Goal: Task Accomplishment & Management: Use online tool/utility

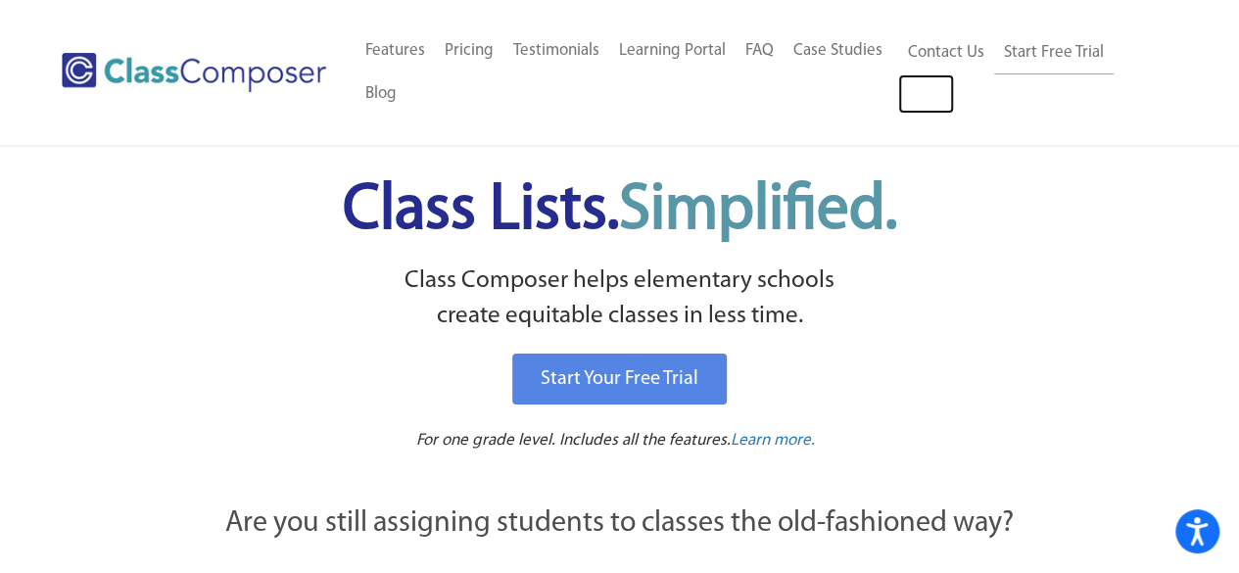
click at [923, 85] on link "Log In" at bounding box center [926, 93] width 56 height 39
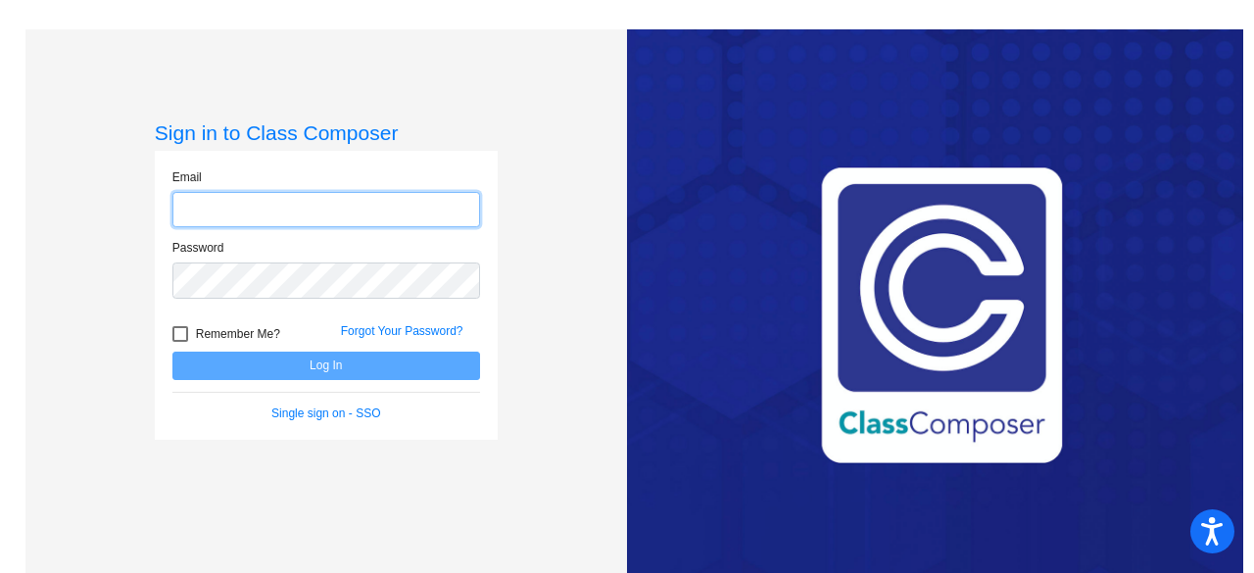
click at [215, 205] on input "email" at bounding box center [326, 210] width 308 height 36
type input "[EMAIL_ADDRESS][PERSON_NAME][PERSON_NAME][DOMAIN_NAME]"
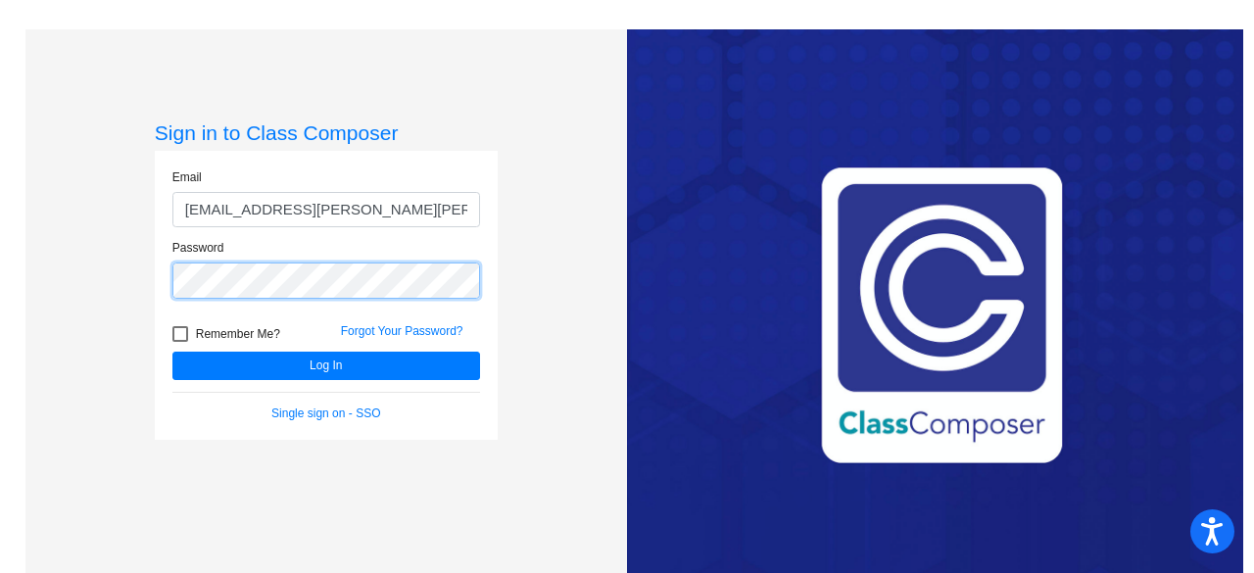
click at [172, 352] on button "Log In" at bounding box center [326, 366] width 308 height 28
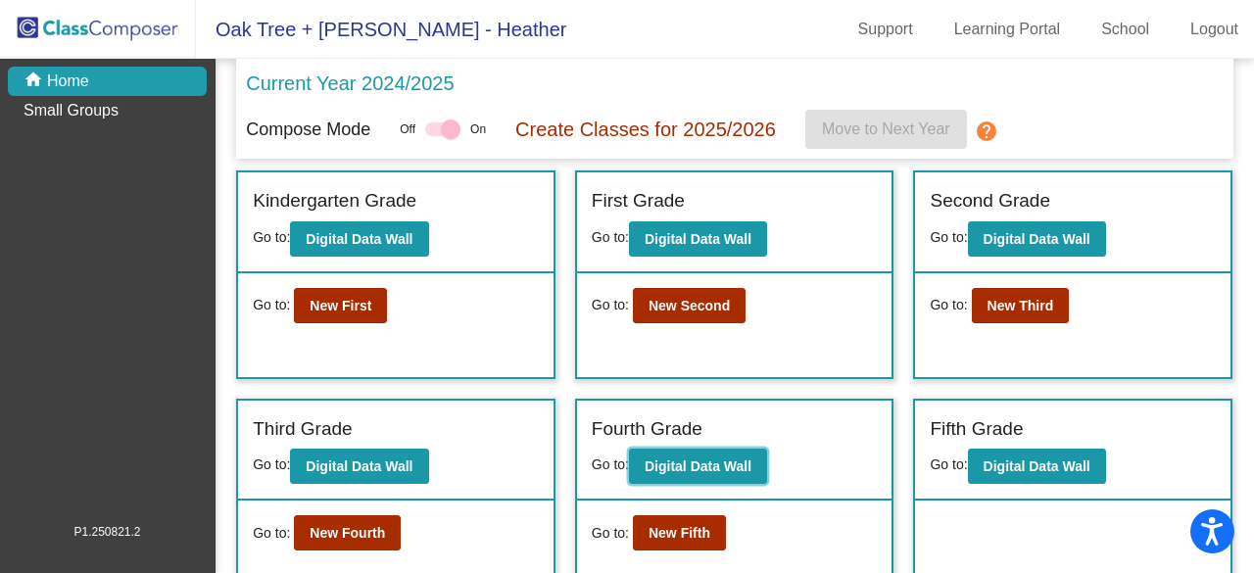
click at [748, 454] on button "Digital Data Wall" at bounding box center [698, 466] width 138 height 35
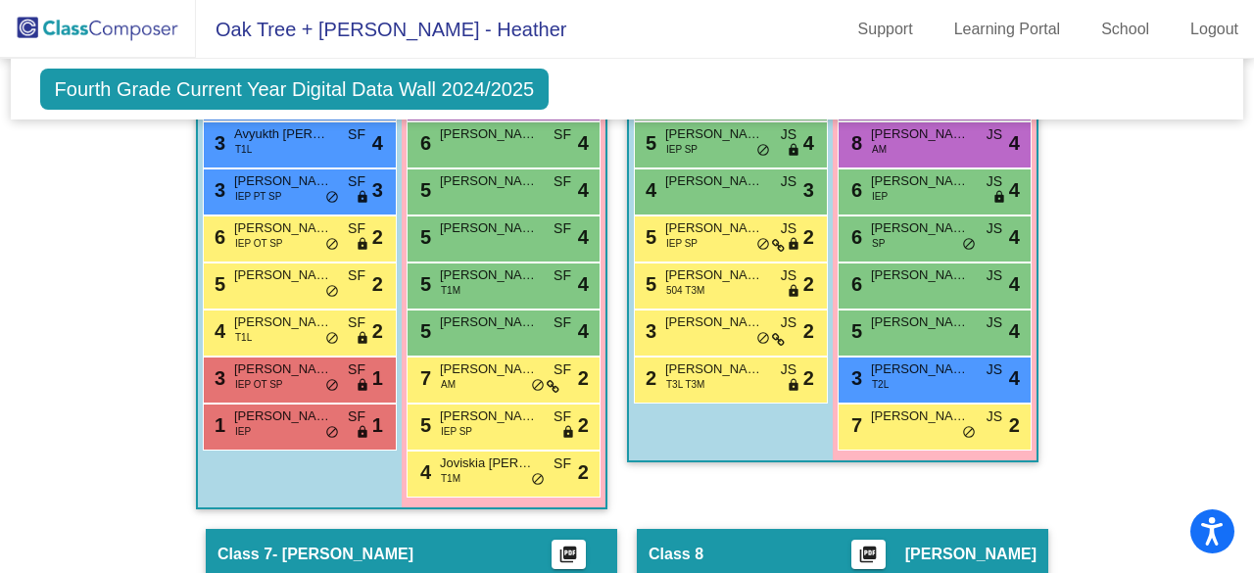
scroll to position [2263, 0]
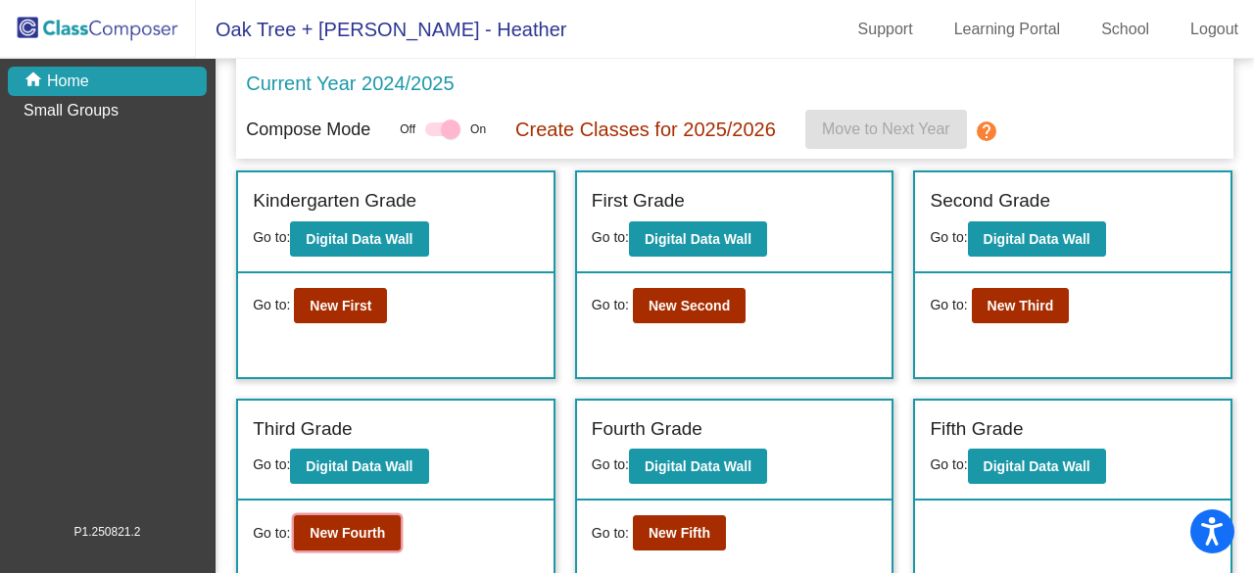
click at [374, 530] on b "New Fourth" at bounding box center [347, 533] width 75 height 16
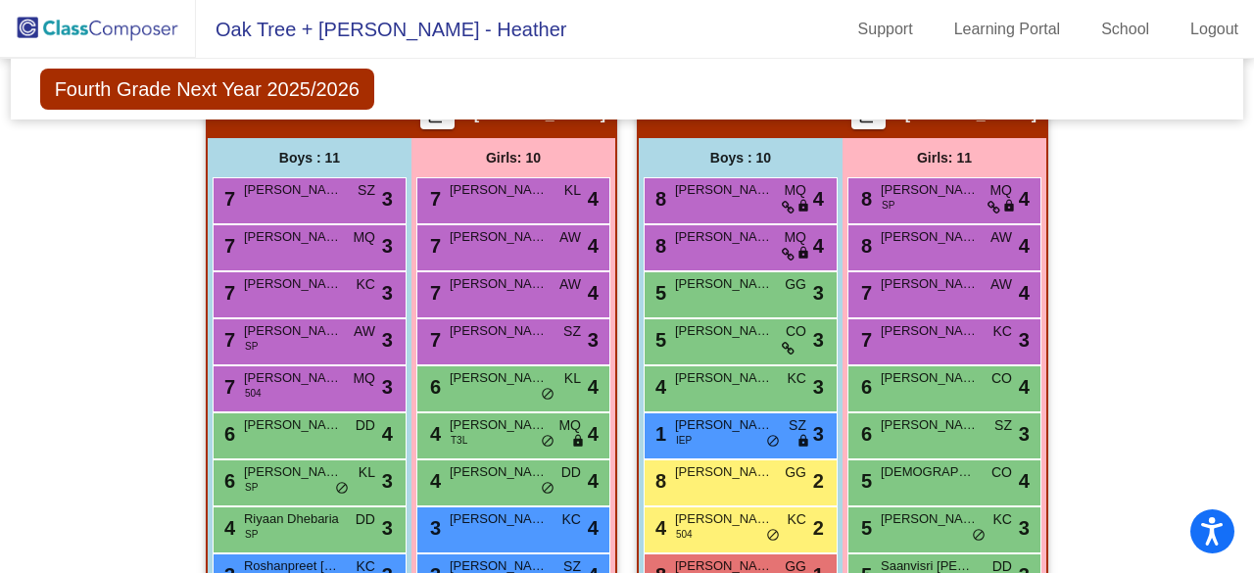
scroll to position [2523, 0]
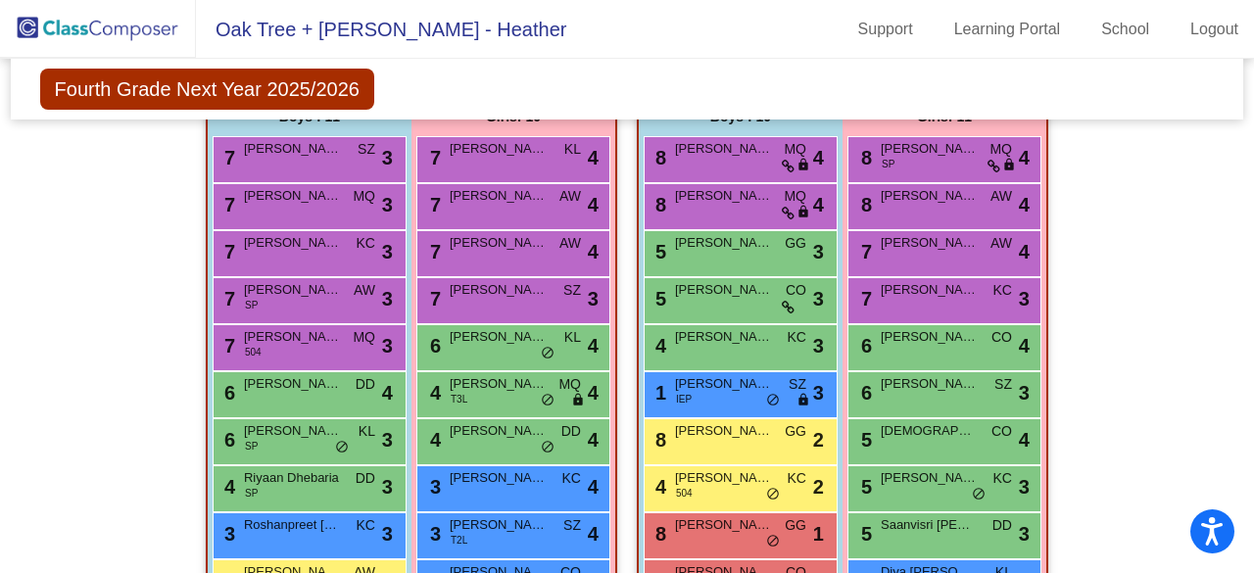
click at [741, 291] on span "[PERSON_NAME]" at bounding box center [724, 290] width 98 height 20
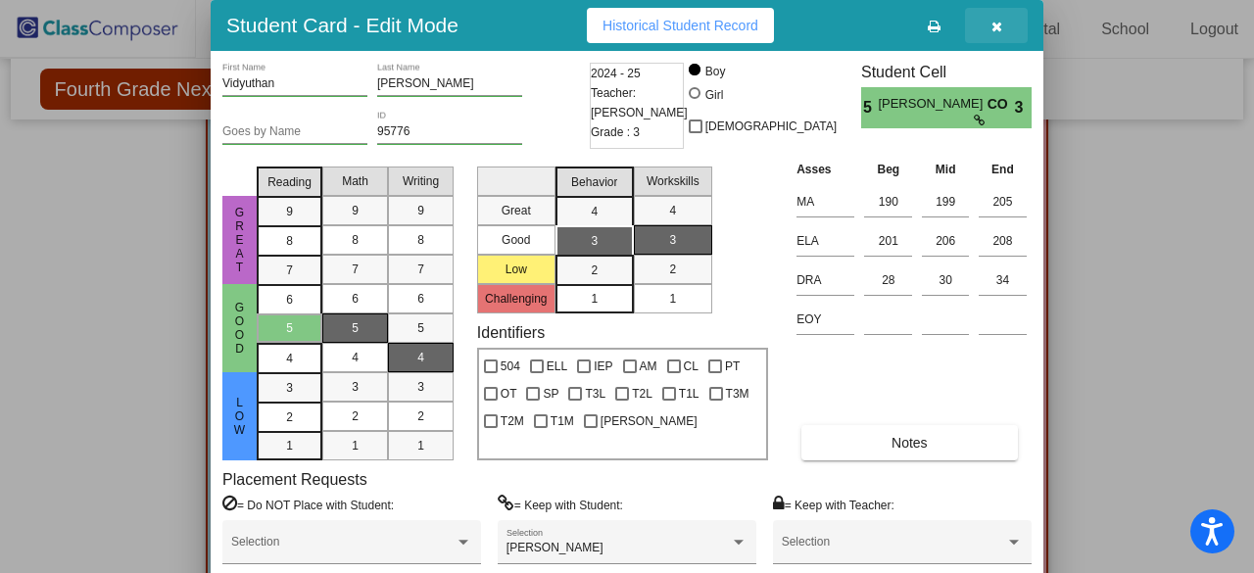
click at [991, 26] on icon "button" at bounding box center [996, 27] width 11 height 14
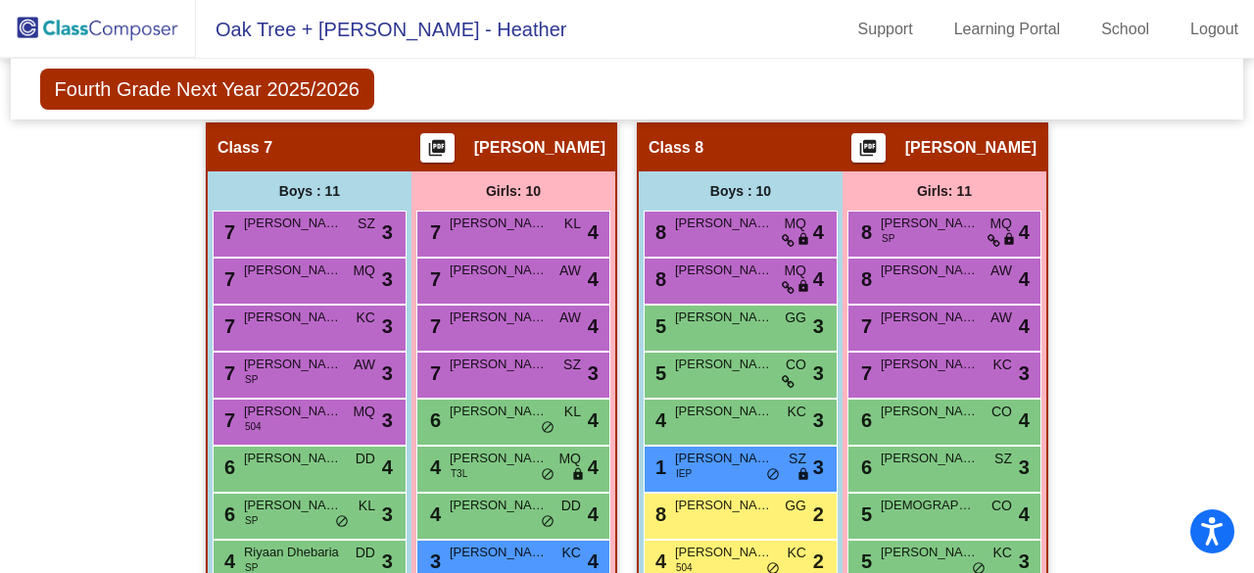
scroll to position [2425, 0]
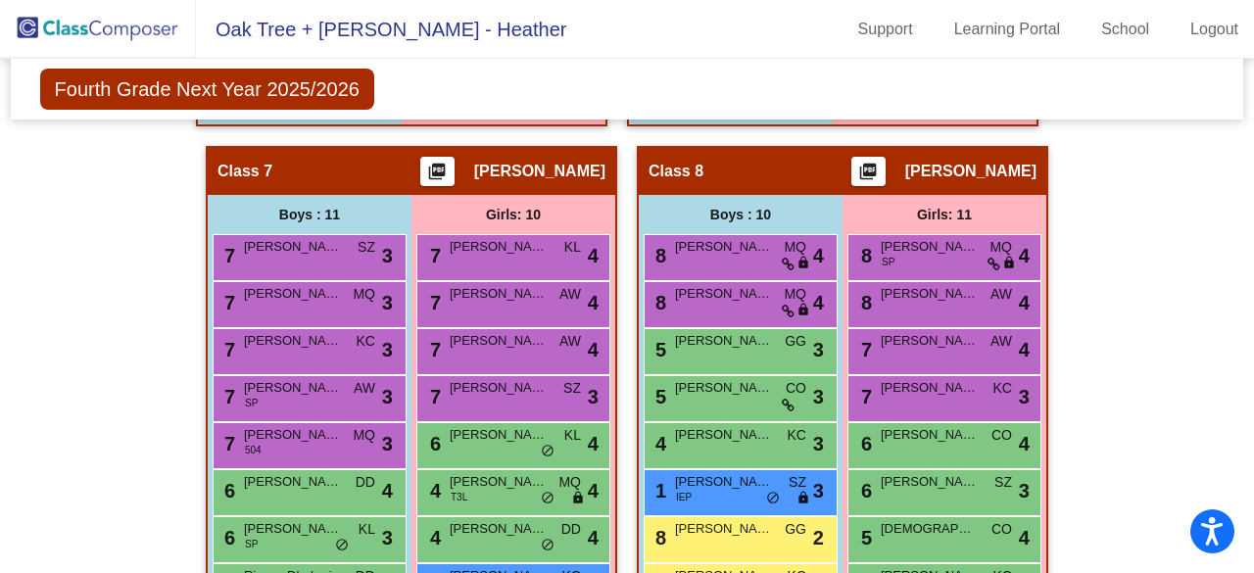
click at [715, 356] on div "5 Vihari [PERSON_NAME] lock do_not_disturb_alt 3" at bounding box center [738, 349] width 187 height 40
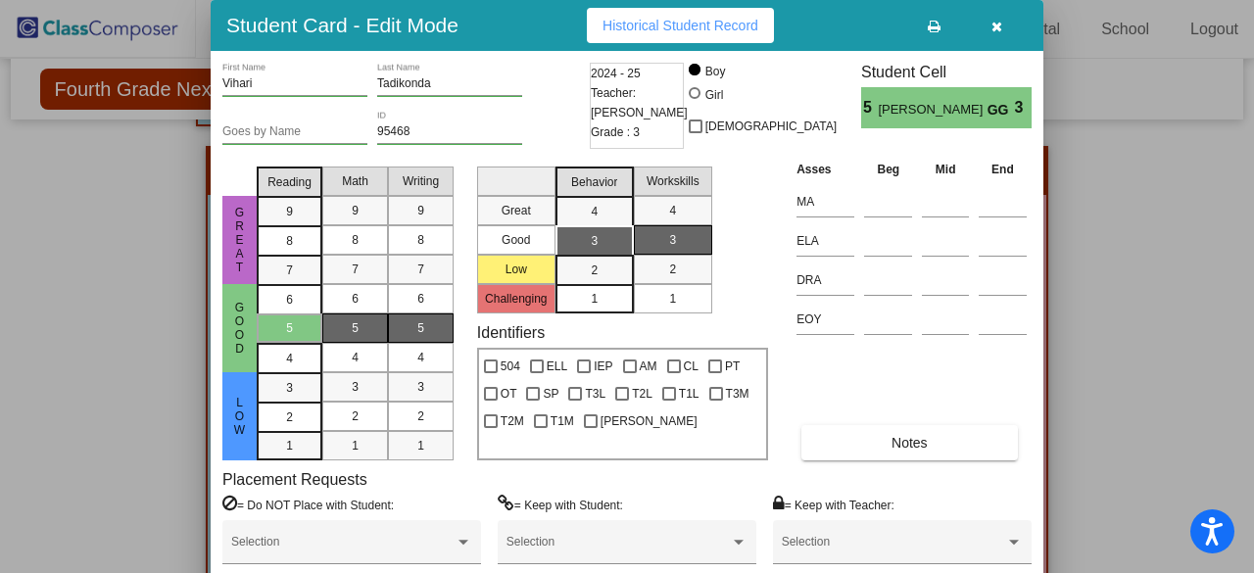
click at [509, 287] on mat-selection-list "Great Good Low Challenging" at bounding box center [516, 236] width 78 height 155
click at [995, 28] on icon "button" at bounding box center [996, 27] width 11 height 14
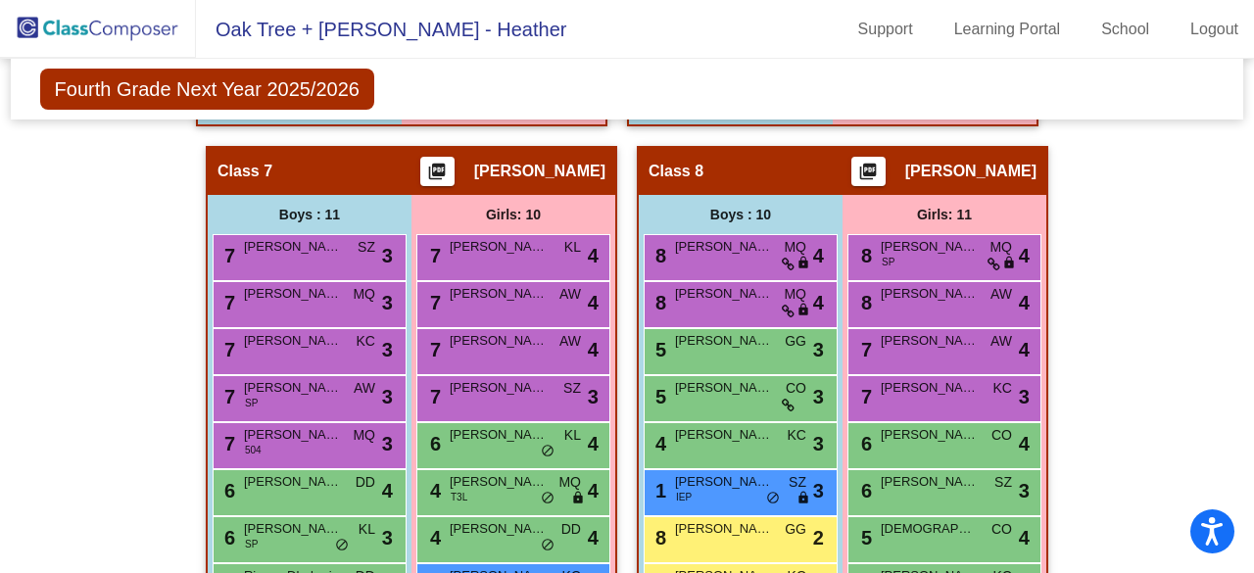
click at [690, 397] on div "5 [PERSON_NAME] CO lock do_not_disturb_alt 3" at bounding box center [738, 396] width 187 height 40
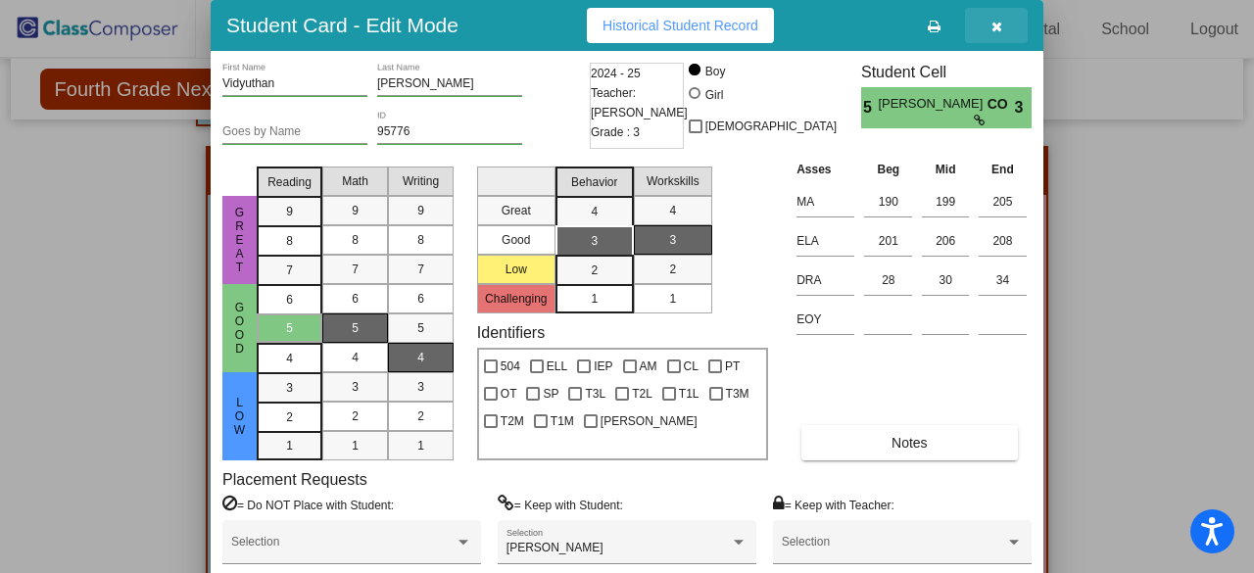
click at [1003, 25] on button "button" at bounding box center [996, 25] width 63 height 35
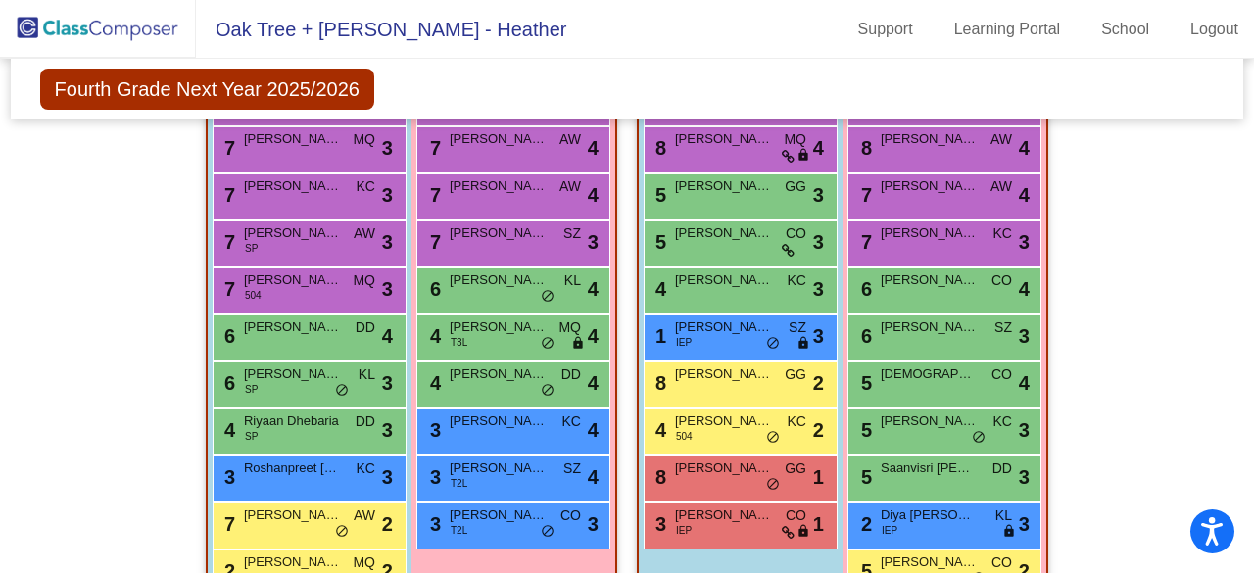
scroll to position [2609, 0]
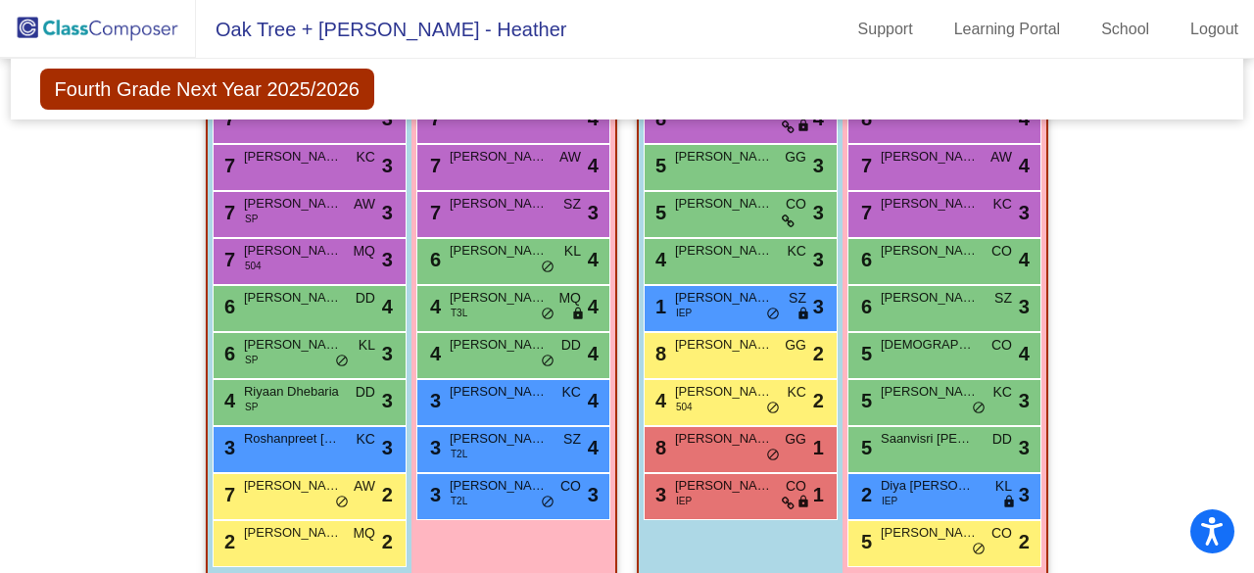
click at [702, 333] on div "8 [PERSON_NAME] GG lock do_not_disturb_alt 2" at bounding box center [738, 353] width 187 height 40
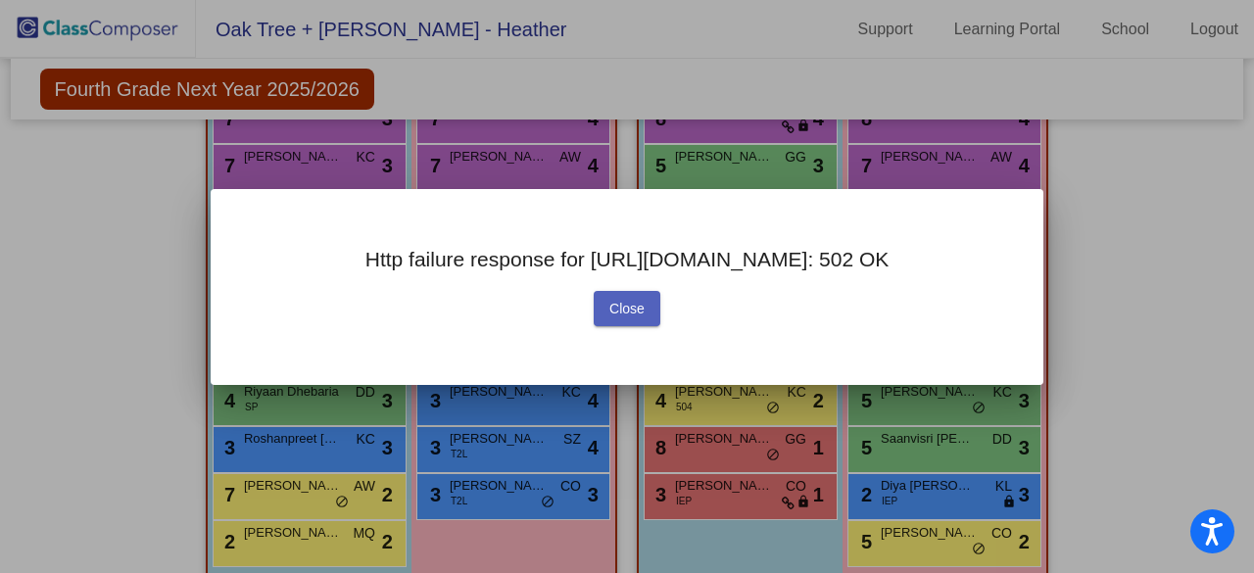
click at [637, 316] on button "Close" at bounding box center [627, 308] width 67 height 35
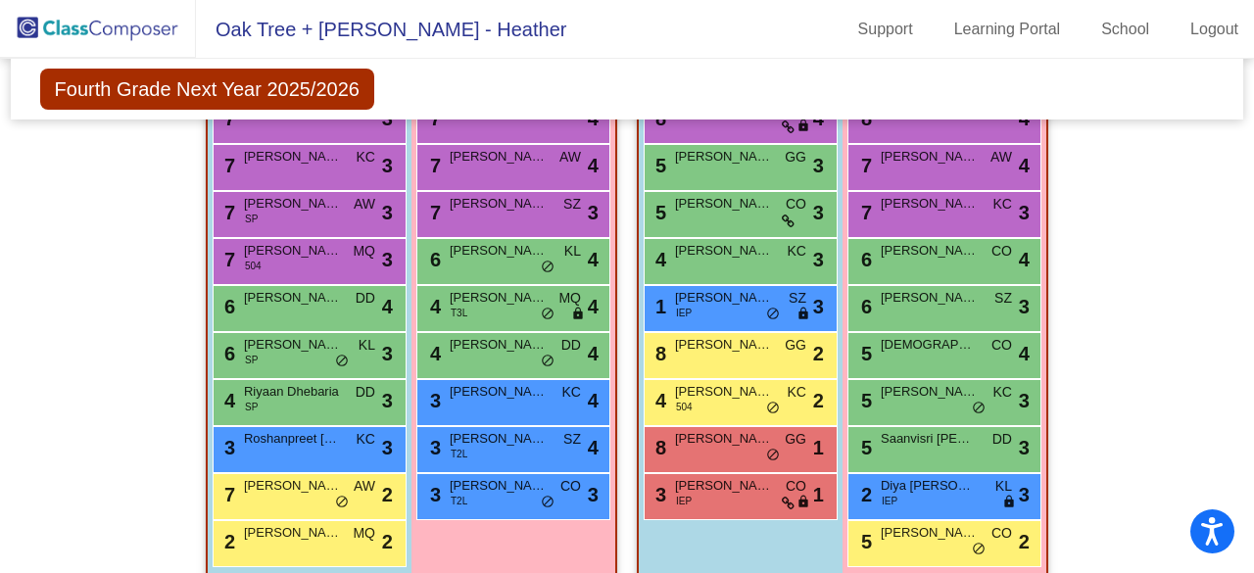
click at [735, 345] on span "[PERSON_NAME]" at bounding box center [724, 345] width 98 height 20
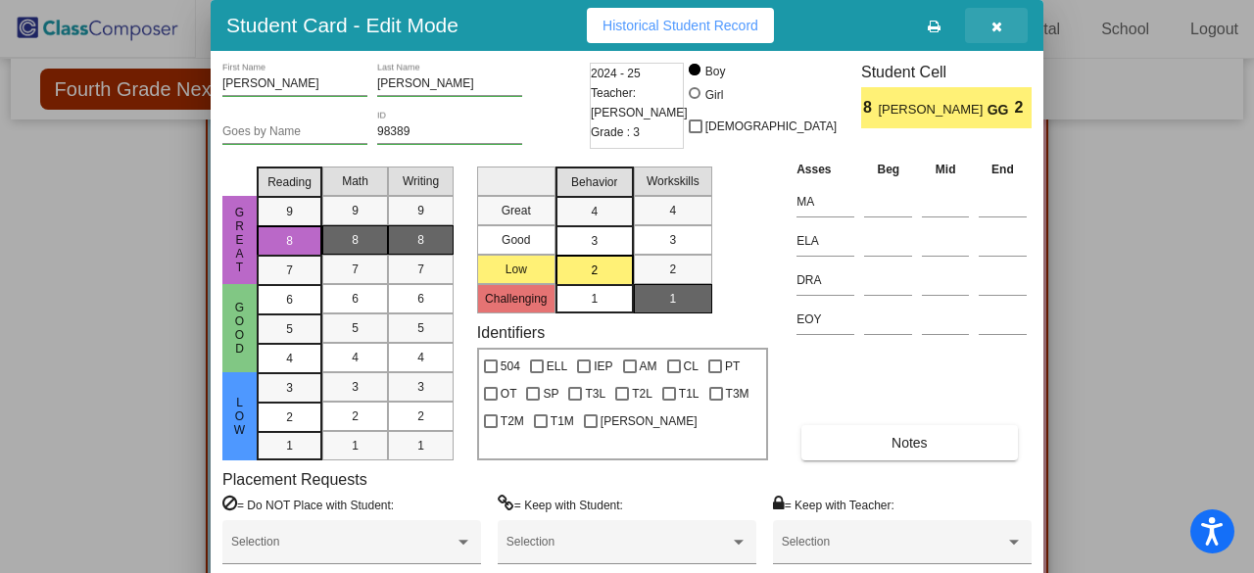
click at [1011, 24] on button "button" at bounding box center [996, 25] width 63 height 35
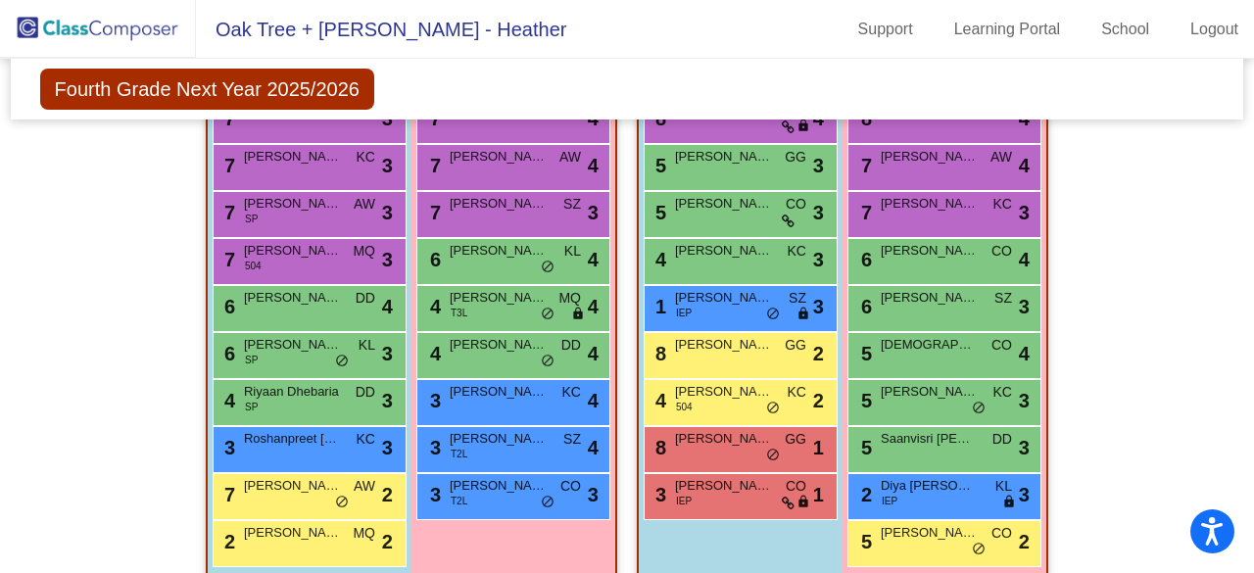
scroll to position [2643, 0]
